Goal: Task Accomplishment & Management: Use online tool/utility

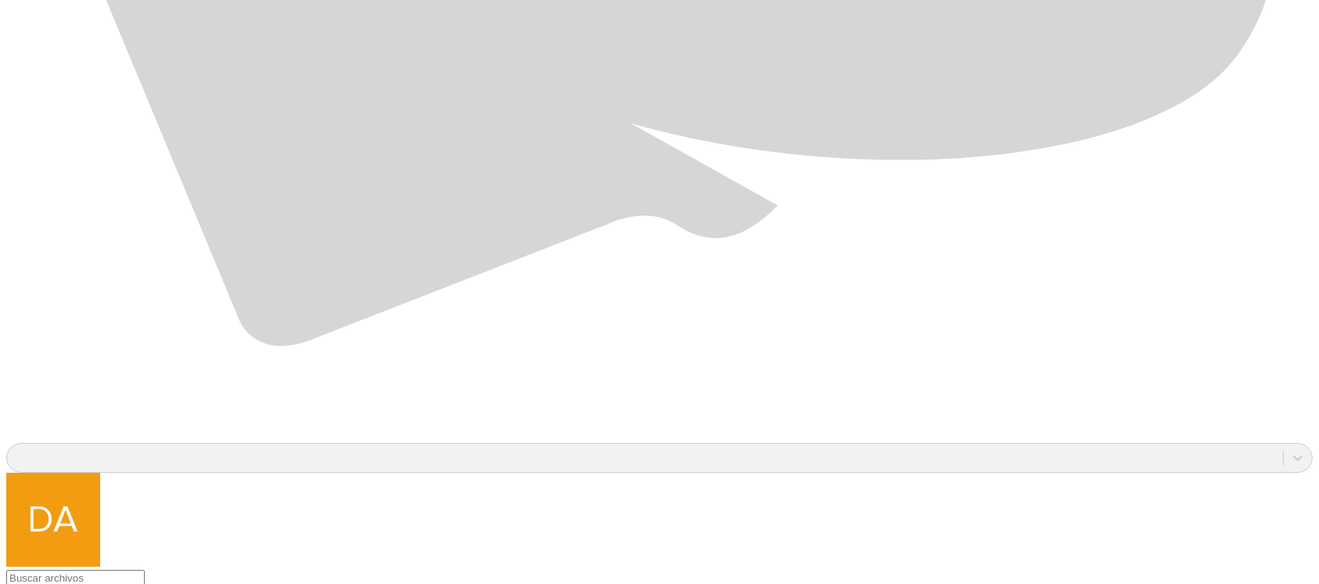
scroll to position [1352, 0]
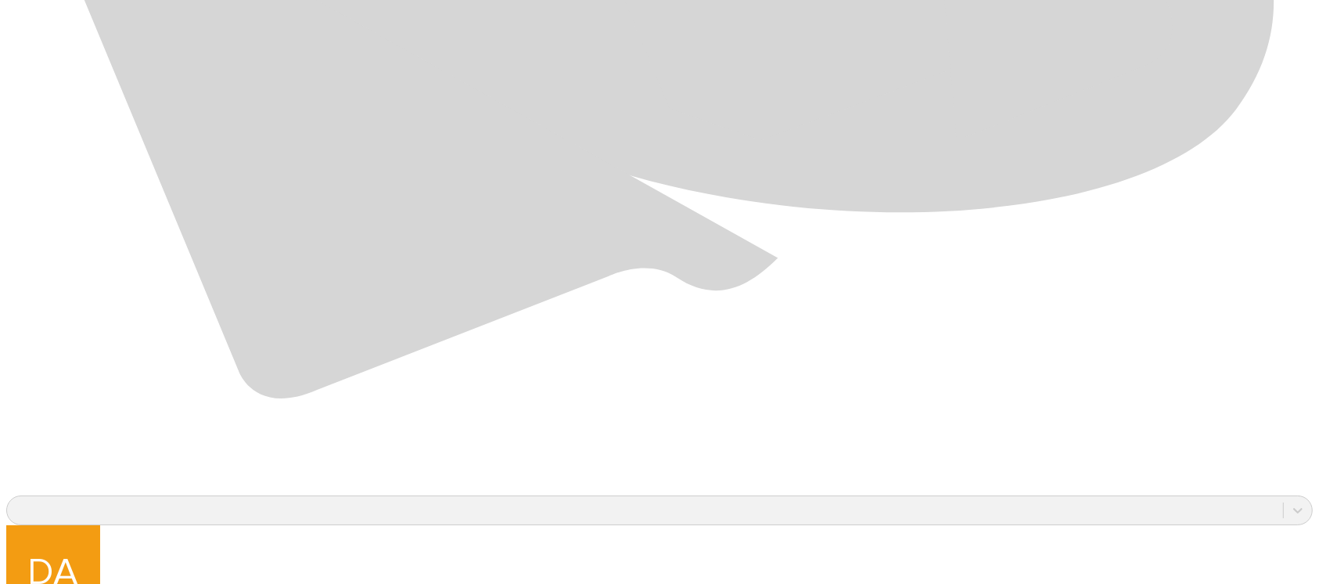
scroll to position [1352, 0]
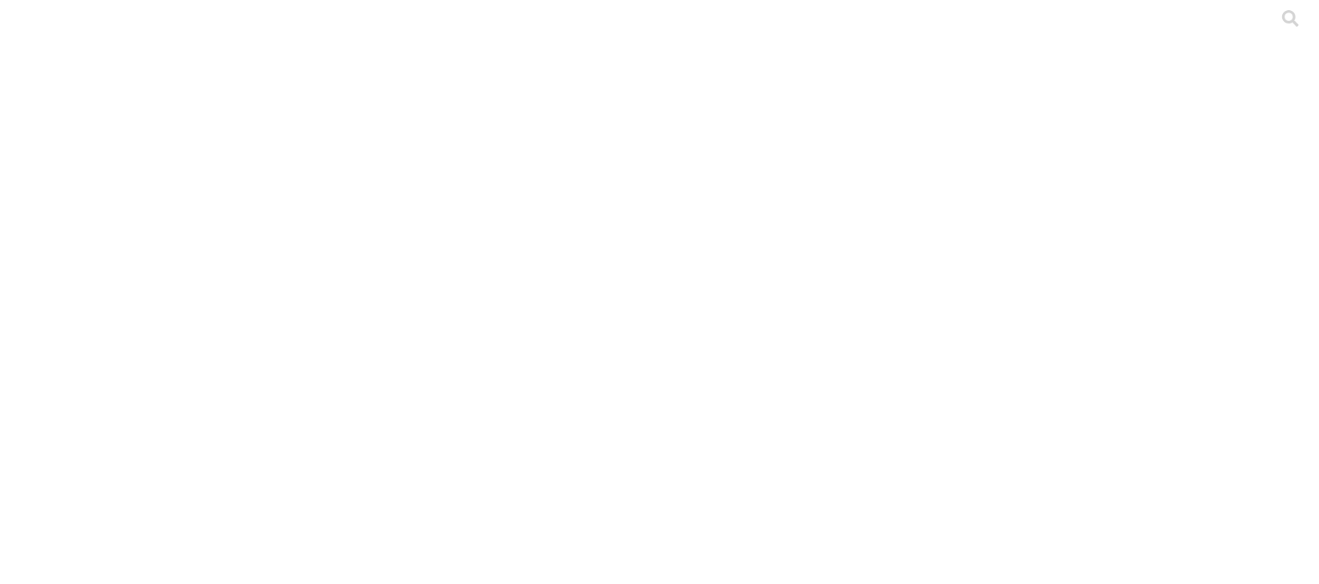
paste input "A"
drag, startPoint x: 920, startPoint y: 250, endPoint x: 733, endPoint y: 246, distance: 187.0
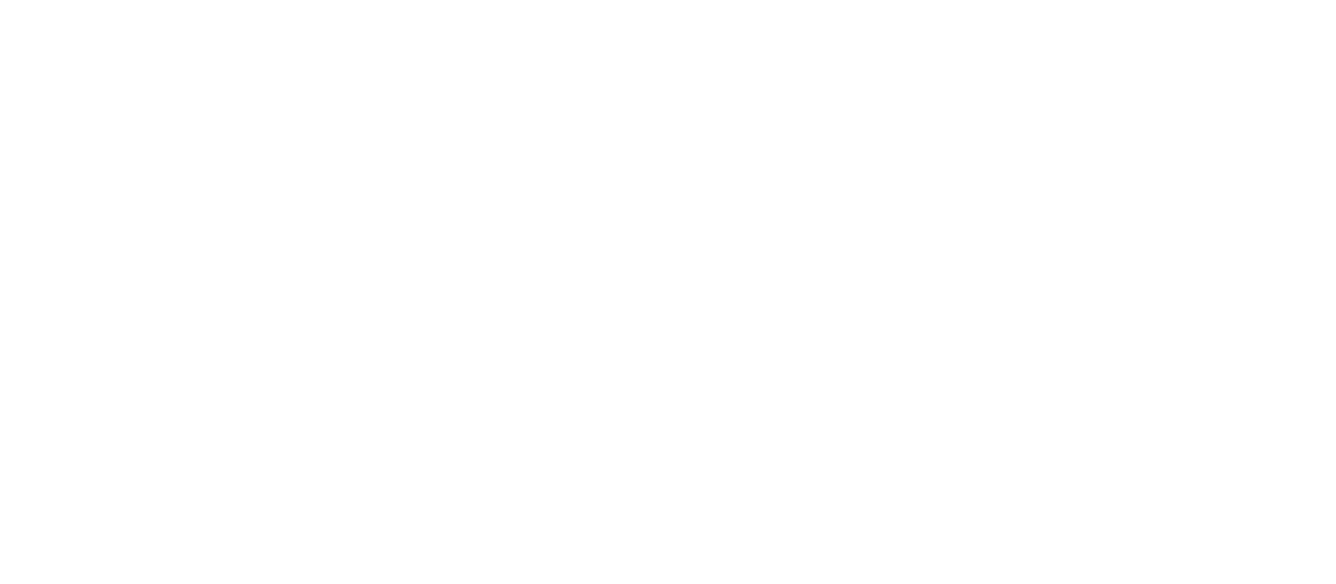
type input "Agosto 2025"
paste input "Agosto 2025"
type input "Agosto 2025"
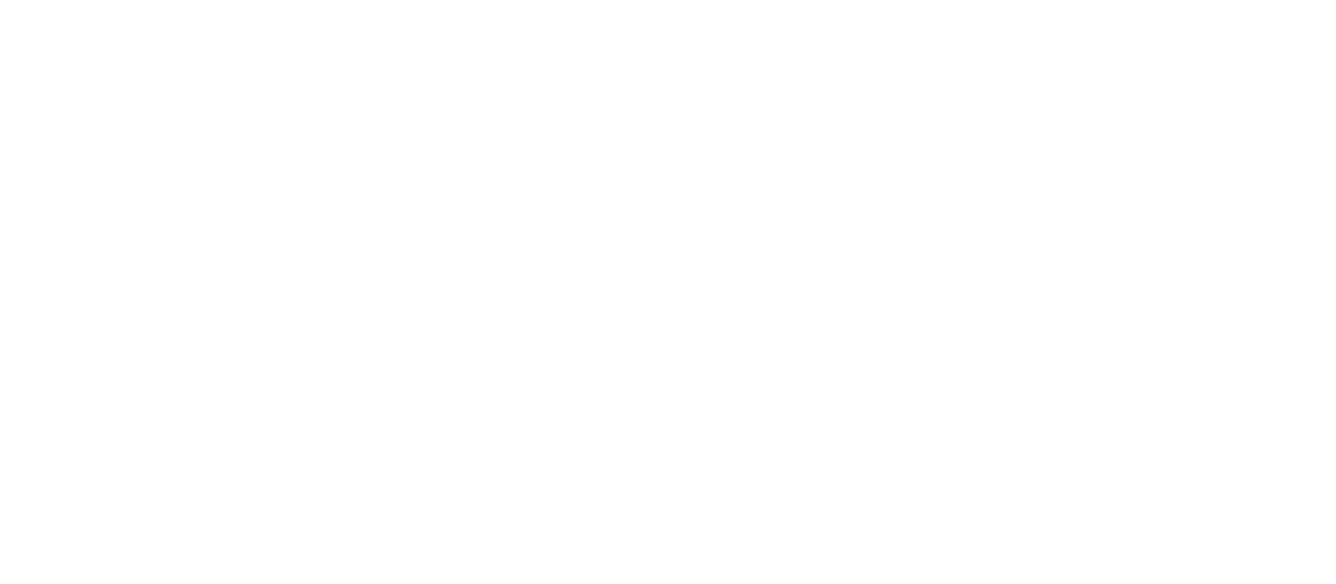
paste input "Agosto 2025"
type input "Agosto 2025"
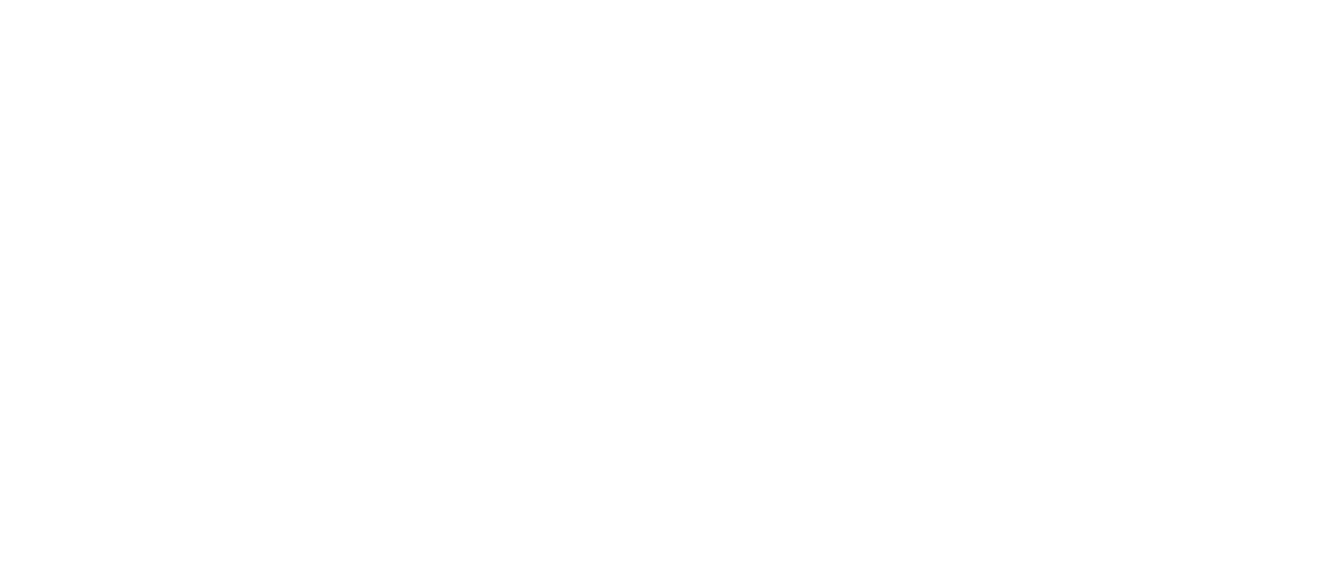
paste input "Agosto 2025"
type input "Agosto 2025"
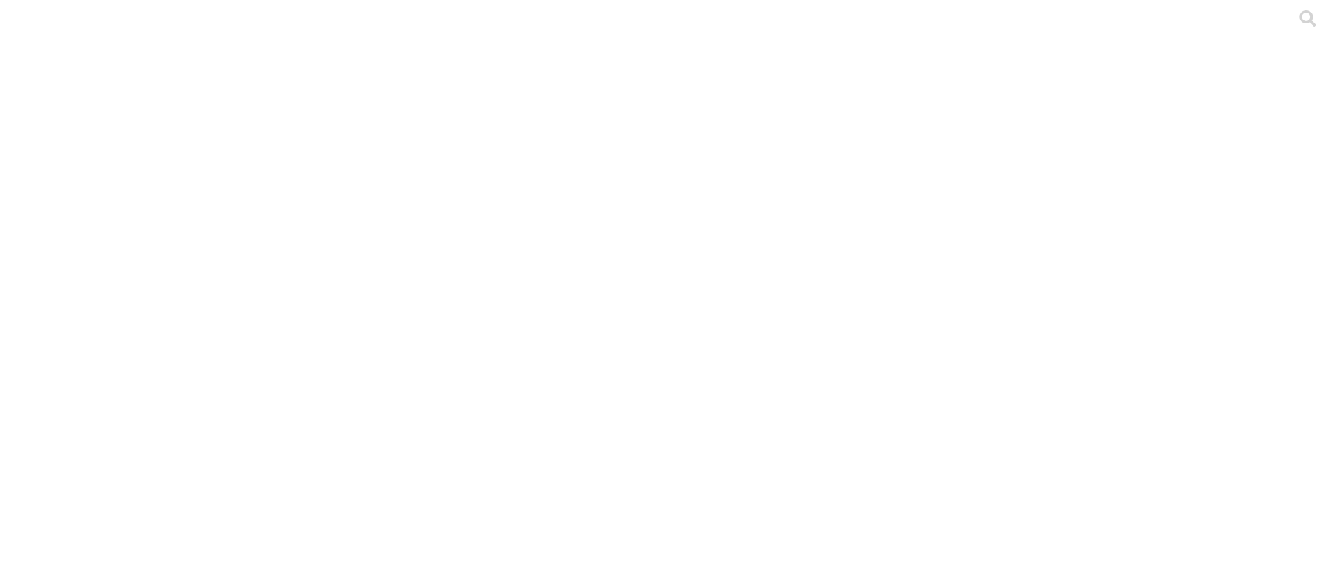
paste input "A"
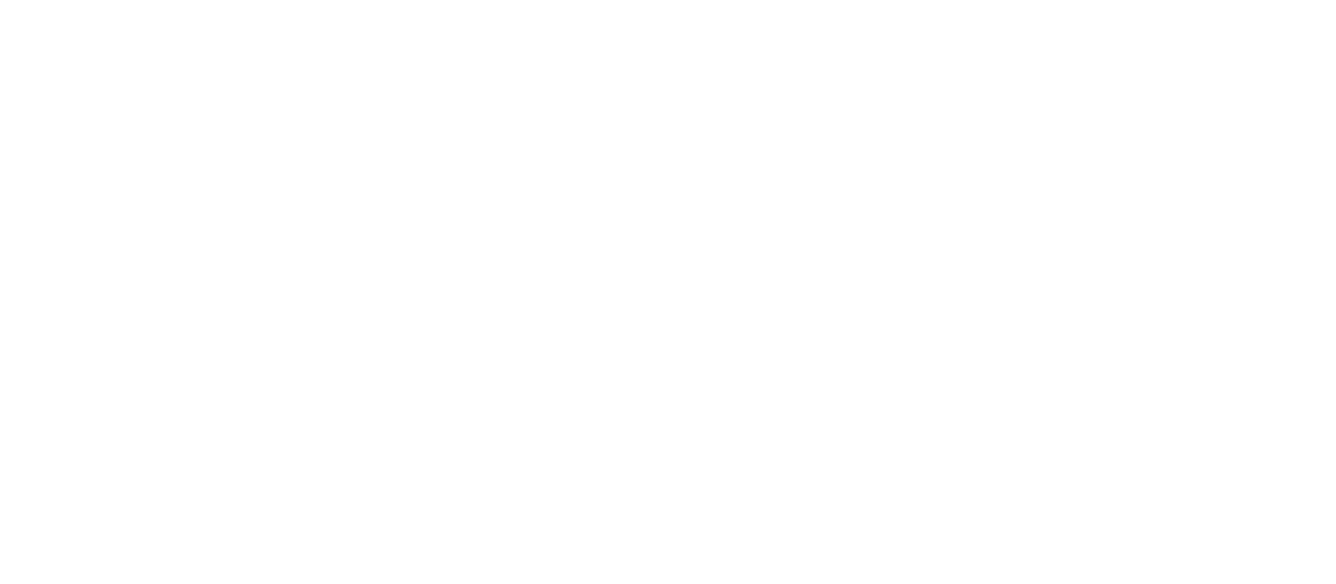
drag, startPoint x: 929, startPoint y: 256, endPoint x: 607, endPoint y: 248, distance: 322.4
type input "Agosto 2024"
paste input "Agosto 2024"
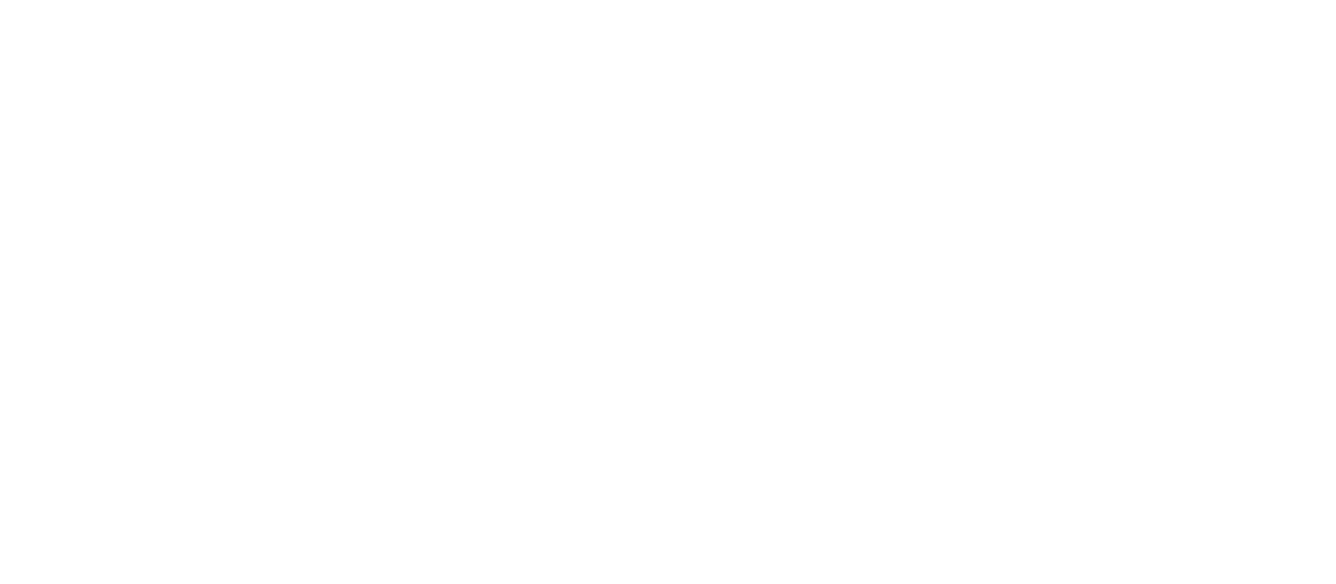
type input "Agosto 2024"
paste input "Agosto 2024"
type input "Agosto 2024"
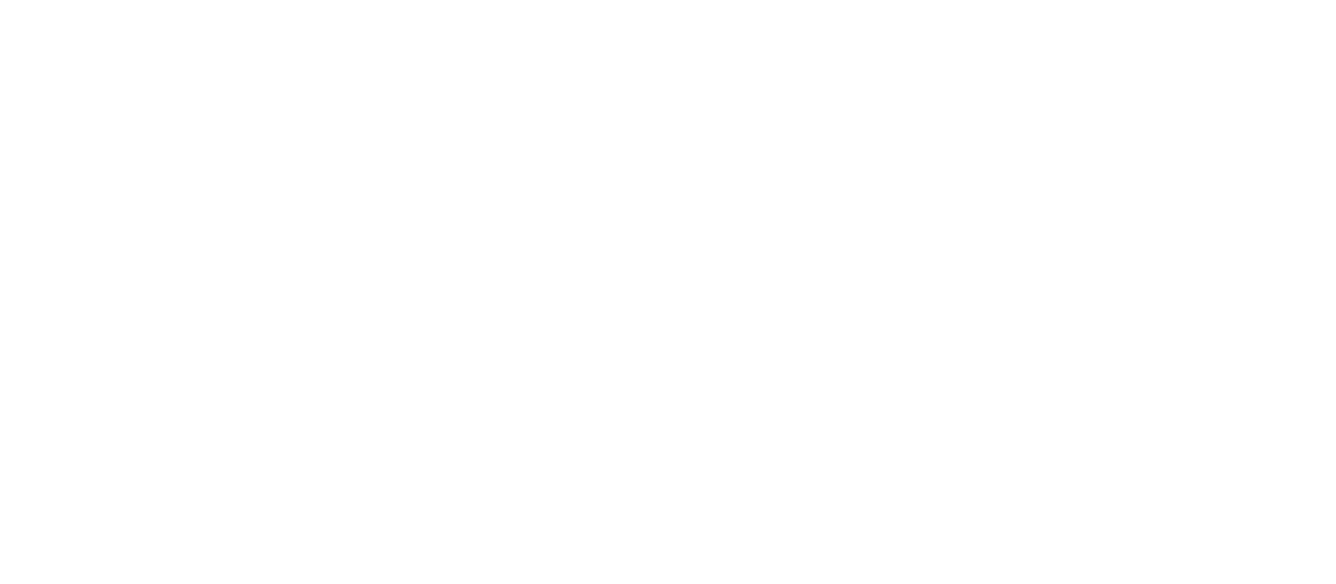
paste input "Agosto 2024"
type input "Agosto 2024"
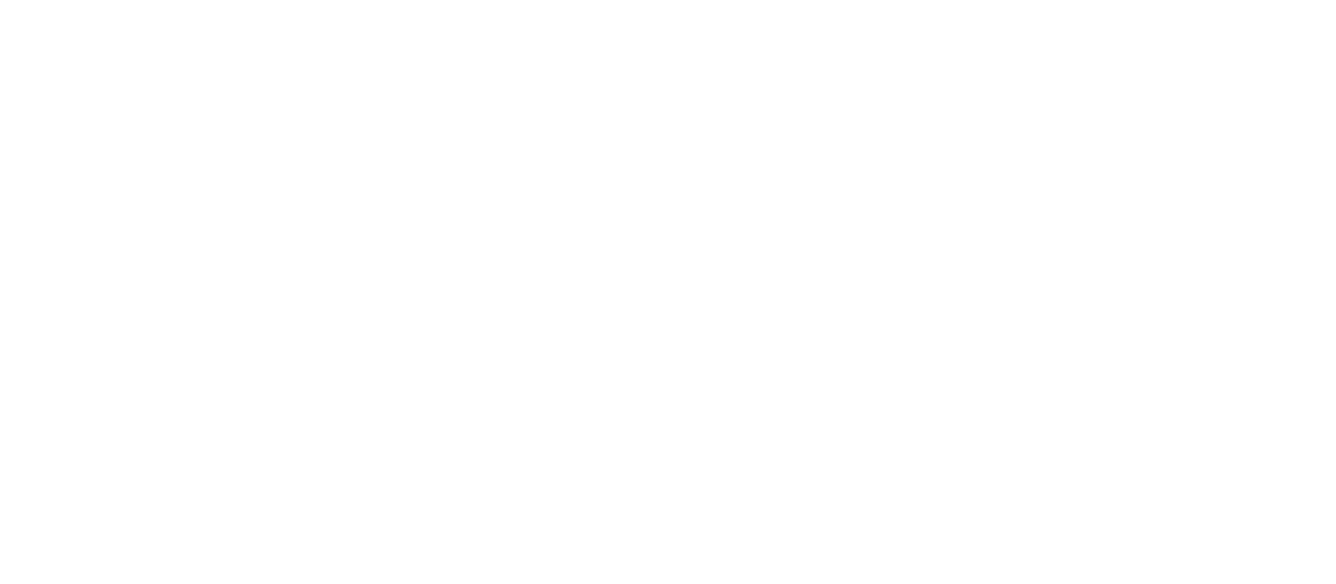
type input "Agosto 2025"
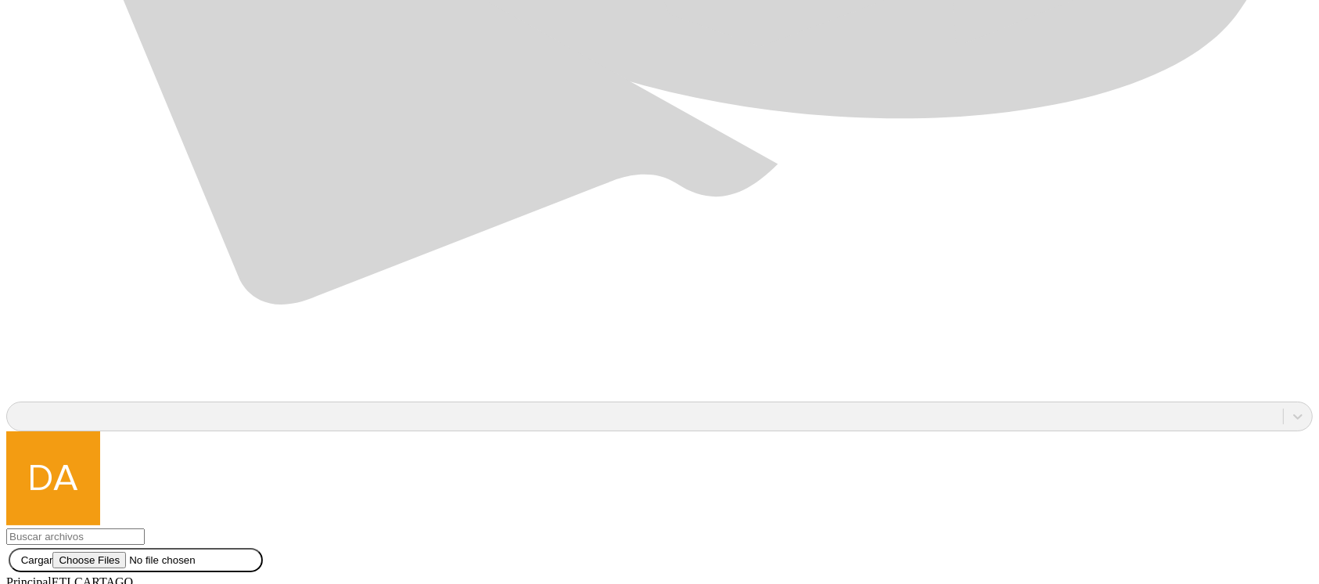
scroll to position [1352, 0]
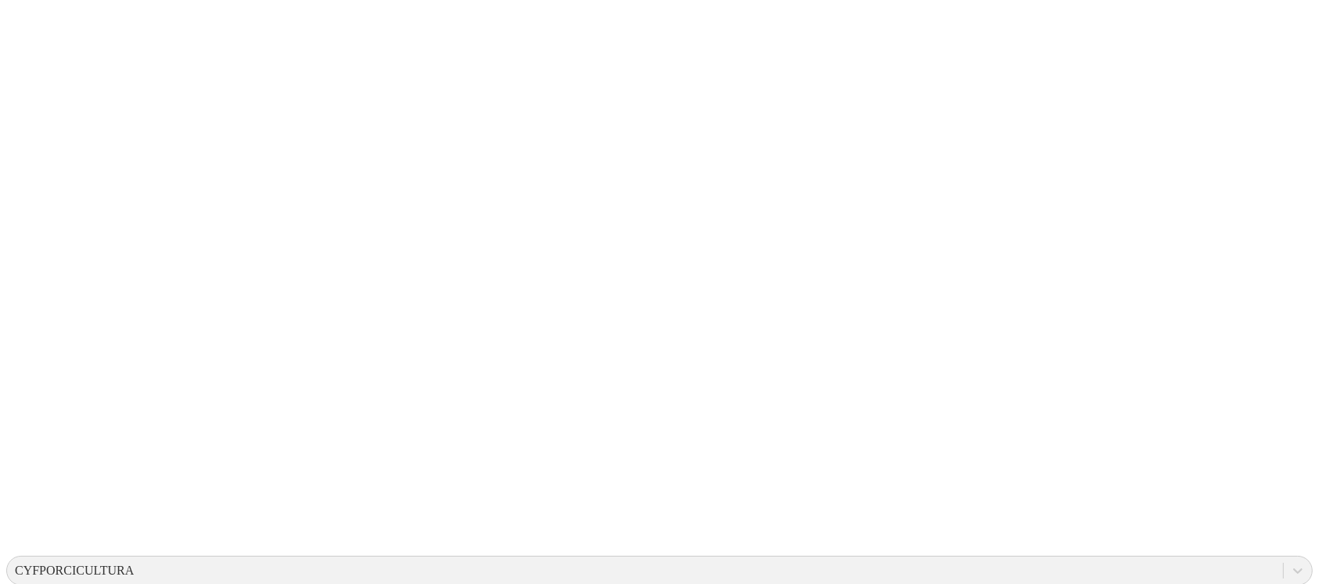
scroll to position [0, 0]
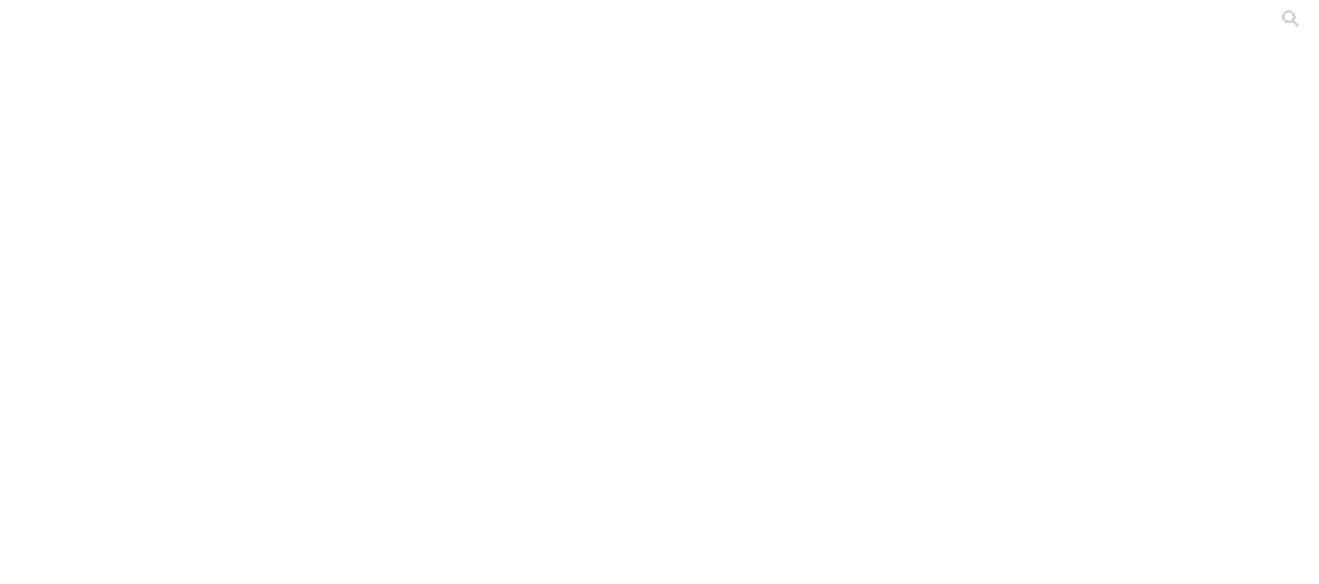
type input "Terraporci agosto 2025"
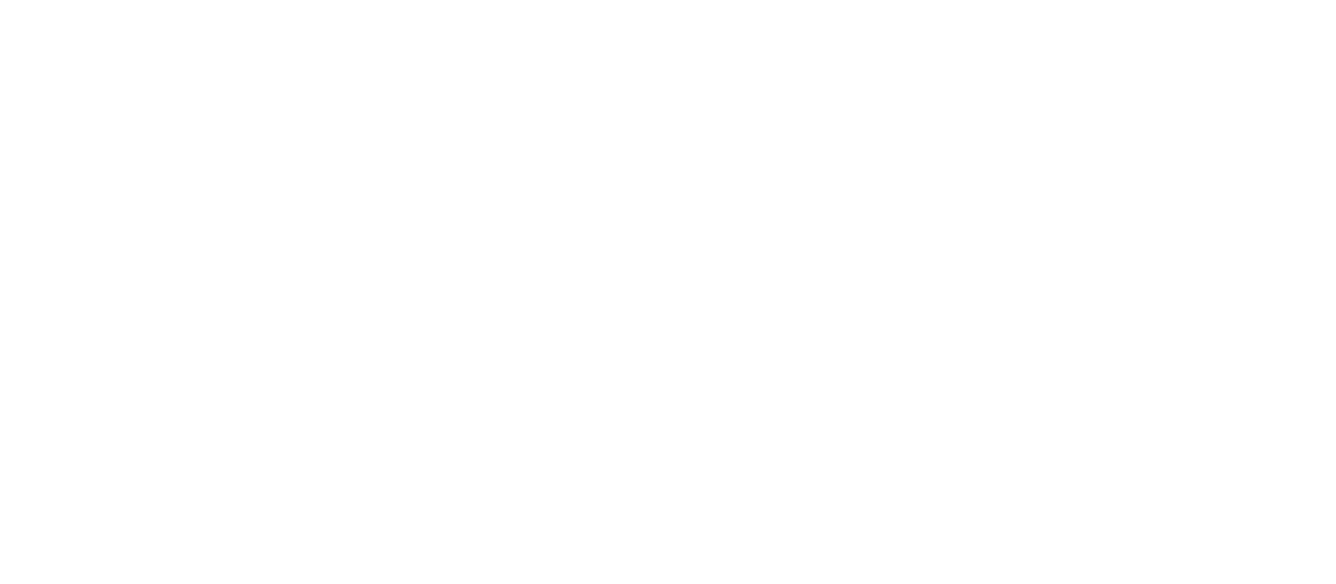
type input "d"
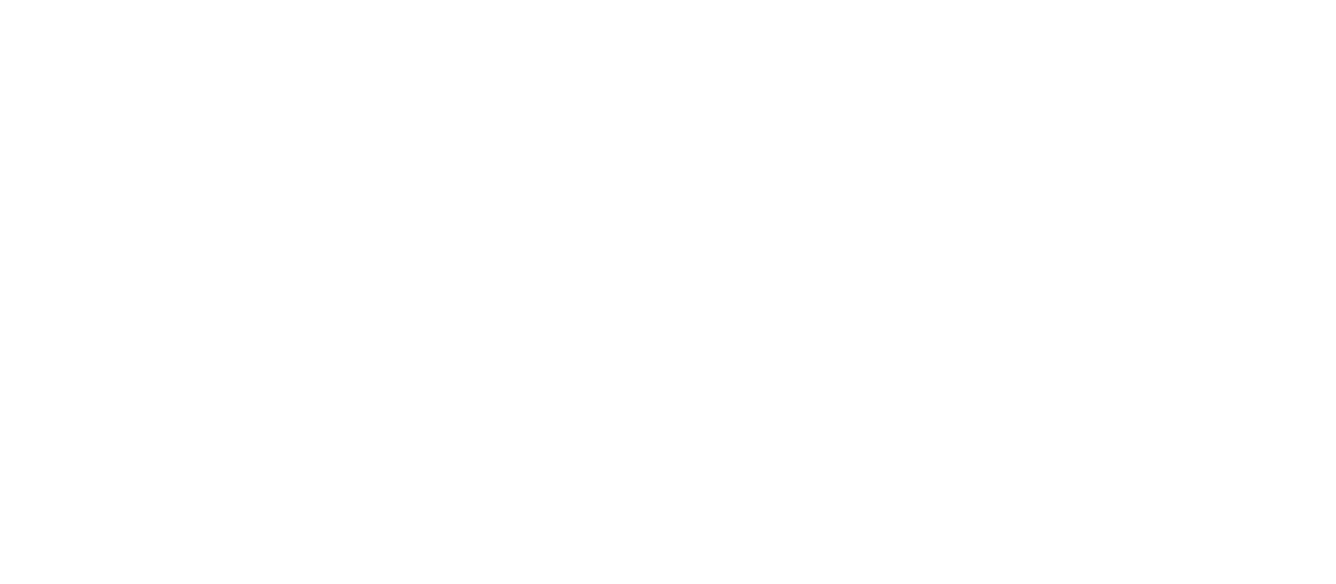
type input "[PERSON_NAME] [PERSON_NAME] 2025"
